Goal: Transaction & Acquisition: Purchase product/service

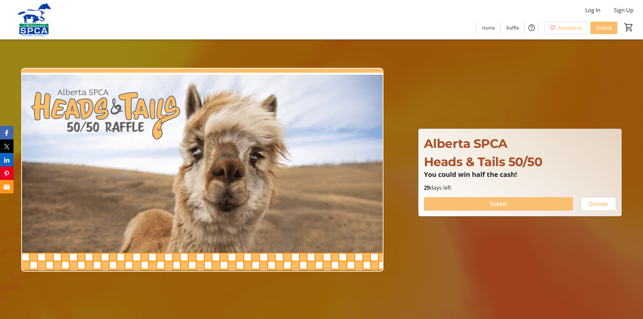
click at [498, 203] on span "Tickets" at bounding box center [498, 204] width 18 height 8
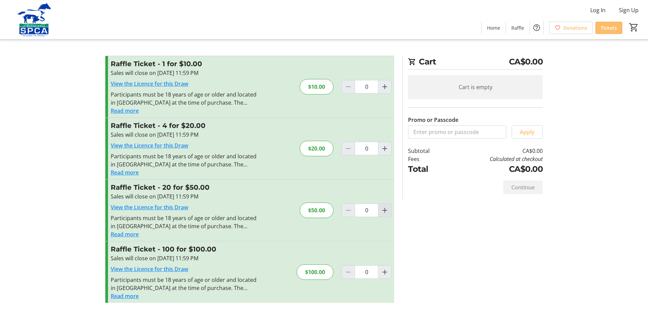
click at [386, 209] on mat-icon "Increment by one" at bounding box center [385, 210] width 8 height 8
type input "1"
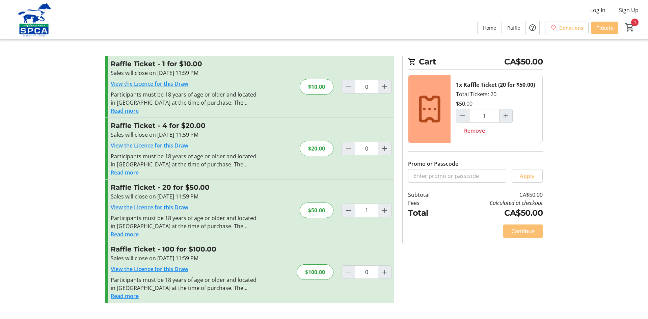
drag, startPoint x: 523, startPoint y: 228, endPoint x: 543, endPoint y: 227, distance: 19.9
click at [524, 228] on span "Continue" at bounding box center [522, 231] width 23 height 8
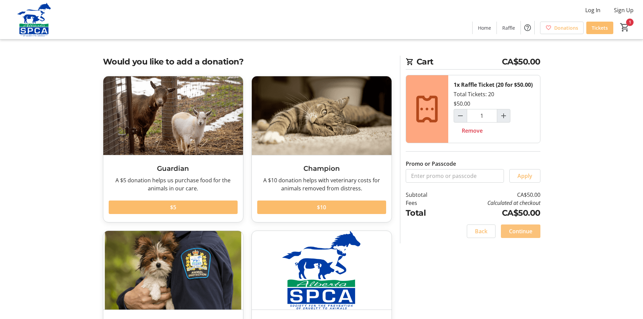
click at [521, 230] on span "Continue" at bounding box center [520, 231] width 23 height 8
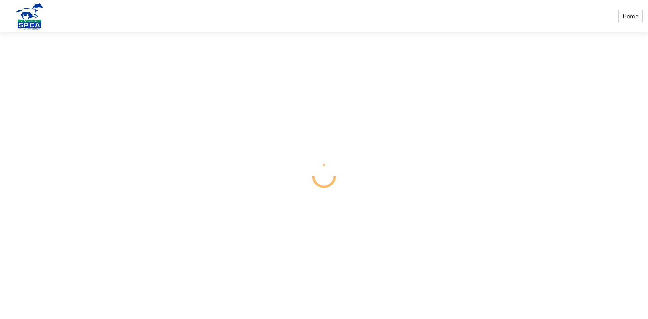
select select "CA"
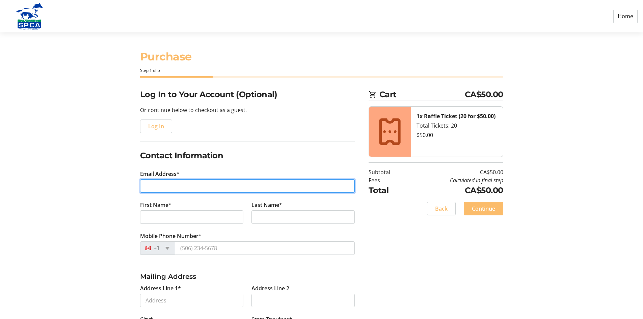
click at [221, 184] on input "Email Address*" at bounding box center [247, 185] width 215 height 13
type input "[EMAIL_ADDRESS][PERSON_NAME][DOMAIN_NAME]"
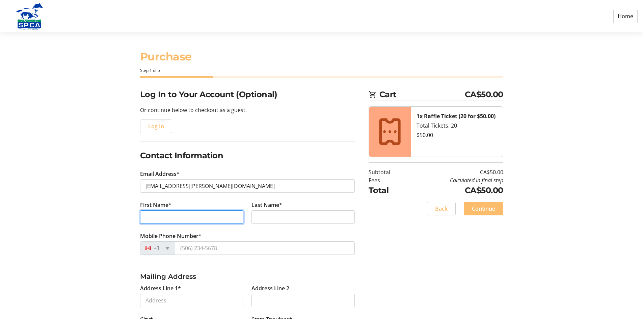
click at [208, 216] on input "First Name*" at bounding box center [191, 216] width 103 height 13
type input "[PERSON_NAME]"
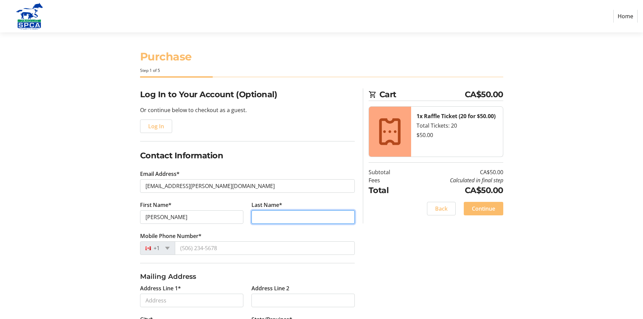
click at [320, 217] on input "Last Name*" at bounding box center [302, 216] width 103 height 13
type input "Brudnitzki"
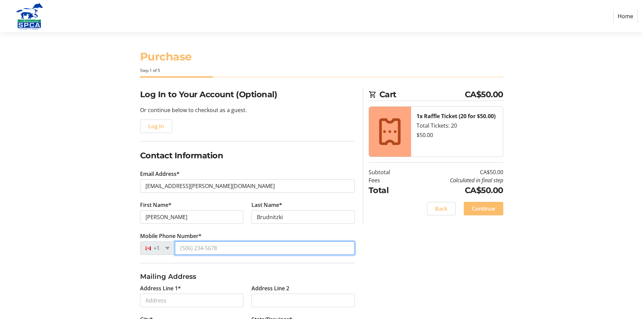
click at [220, 246] on input "Mobile Phone Number*" at bounding box center [265, 247] width 180 height 13
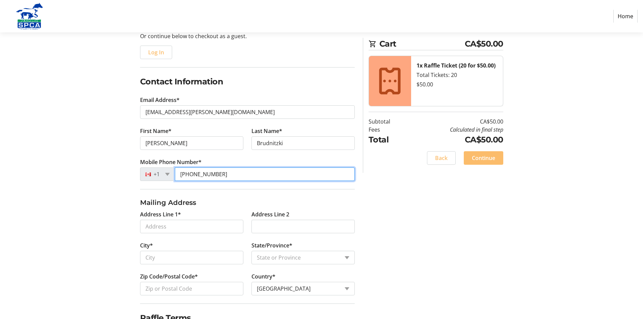
scroll to position [109, 0]
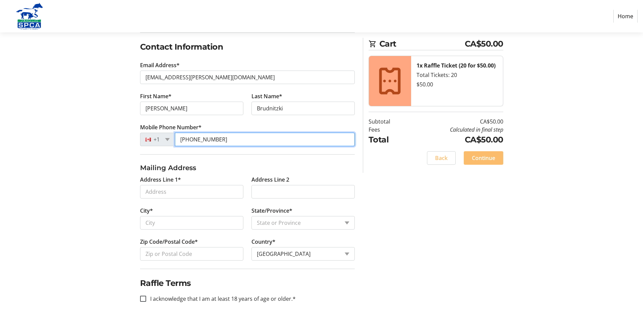
type input "[PHONE_NUMBER]"
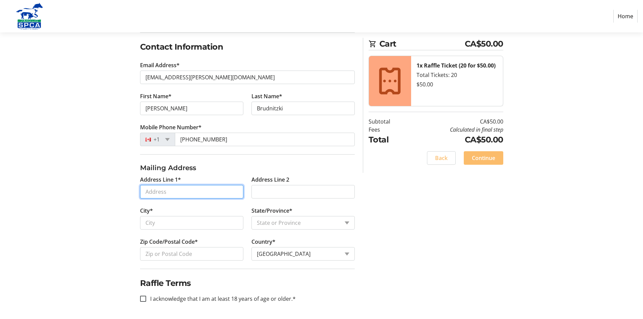
click at [222, 193] on input "Address Line 1*" at bounding box center [191, 191] width 103 height 13
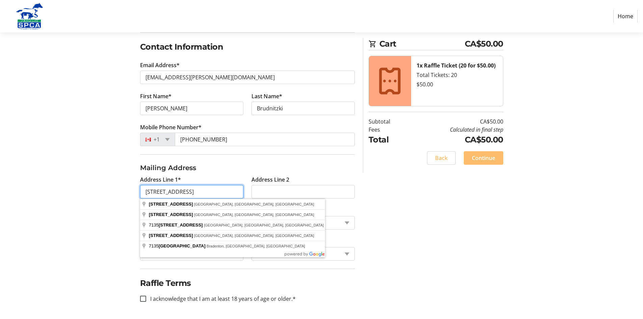
type input "[STREET_ADDRESS]"
click at [299, 223] on select "State or Province State or Province [GEOGRAPHIC_DATA] [GEOGRAPHIC_DATA] [GEOGRA…" at bounding box center [302, 222] width 103 height 13
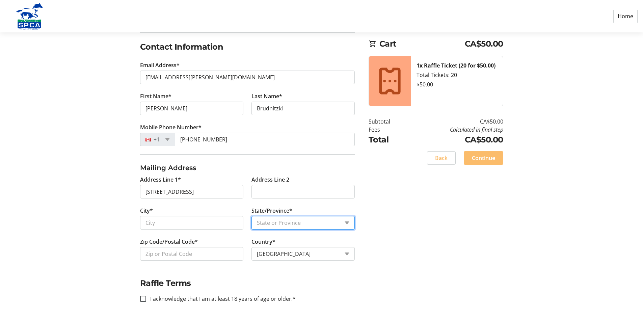
select select "AB"
click at [251, 216] on select "State or Province State or Province [GEOGRAPHIC_DATA] [GEOGRAPHIC_DATA] [GEOGRA…" at bounding box center [302, 222] width 103 height 13
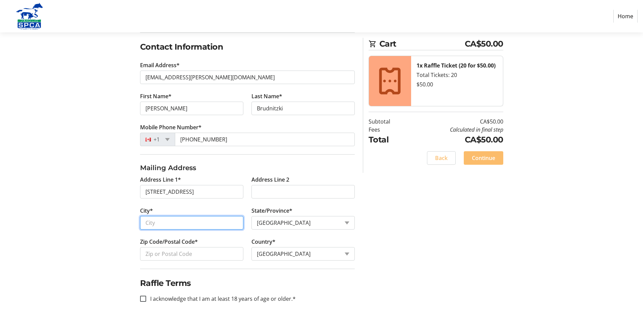
click at [183, 221] on input "City*" at bounding box center [191, 222] width 103 height 13
type input "[GEOGRAPHIC_DATA]"
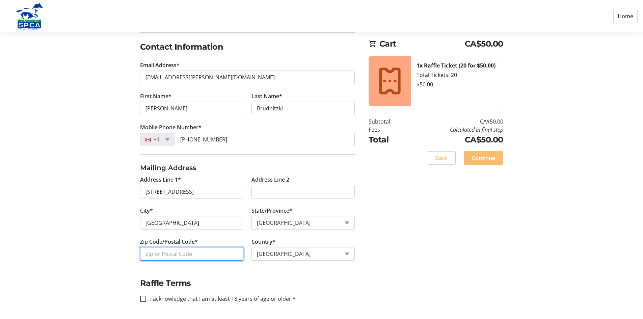
click at [189, 257] on input "Zip Code/Postal Code*" at bounding box center [191, 253] width 103 height 13
type input "T6C 3A6"
click at [143, 298] on input "I acknowledge that I am at least 18 years of age or older.*" at bounding box center [143, 299] width 6 height 6
checkbox input "true"
click at [384, 222] on div "Log In to Your Account (Optional) Or continue below to checkout as a guest. Log…" at bounding box center [321, 149] width 445 height 339
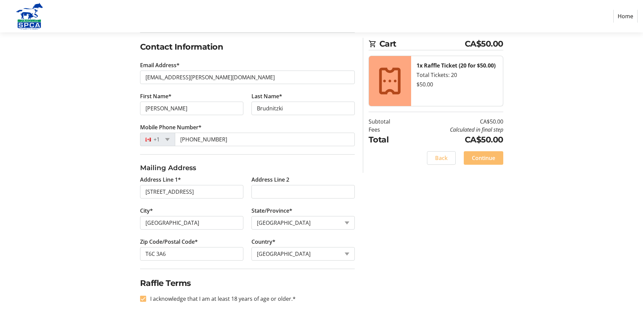
click at [482, 159] on span "Continue" at bounding box center [483, 158] width 23 height 8
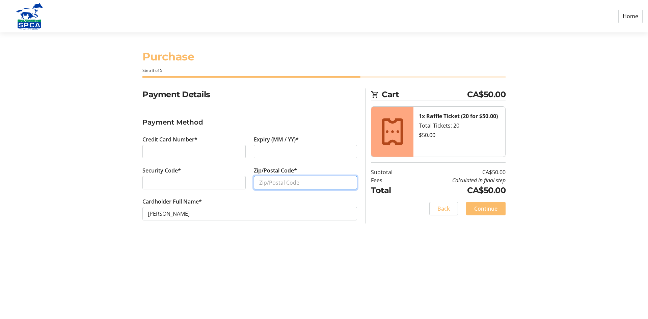
click at [312, 180] on input "Zip/Postal Code*" at bounding box center [305, 182] width 103 height 13
type input "T6C 3A6"
click at [493, 252] on div "Purchase Step 3 of 5 Cart CA$50.00 1x Raffle Ticket (20 for $50.00) Total Ticke…" at bounding box center [323, 175] width 445 height 286
click at [488, 206] on span "Continue" at bounding box center [485, 208] width 23 height 8
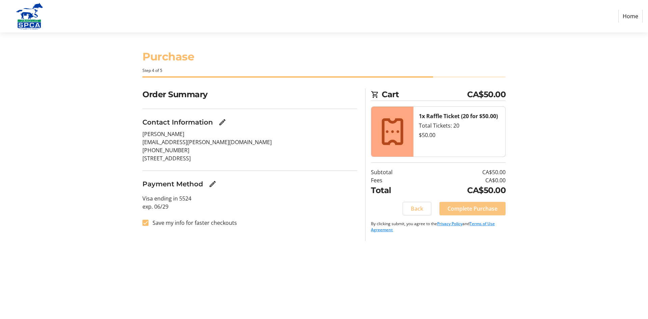
click at [480, 206] on span "Complete Purchase" at bounding box center [472, 208] width 50 height 8
